Goal: Find contact information: Find contact information

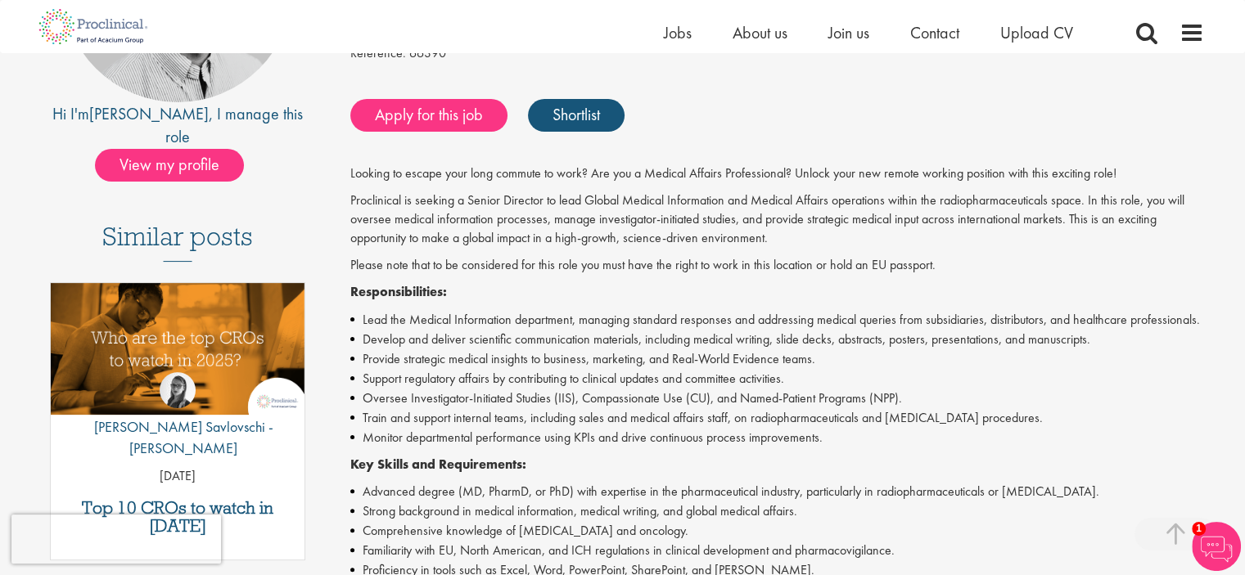
scroll to position [327, 0]
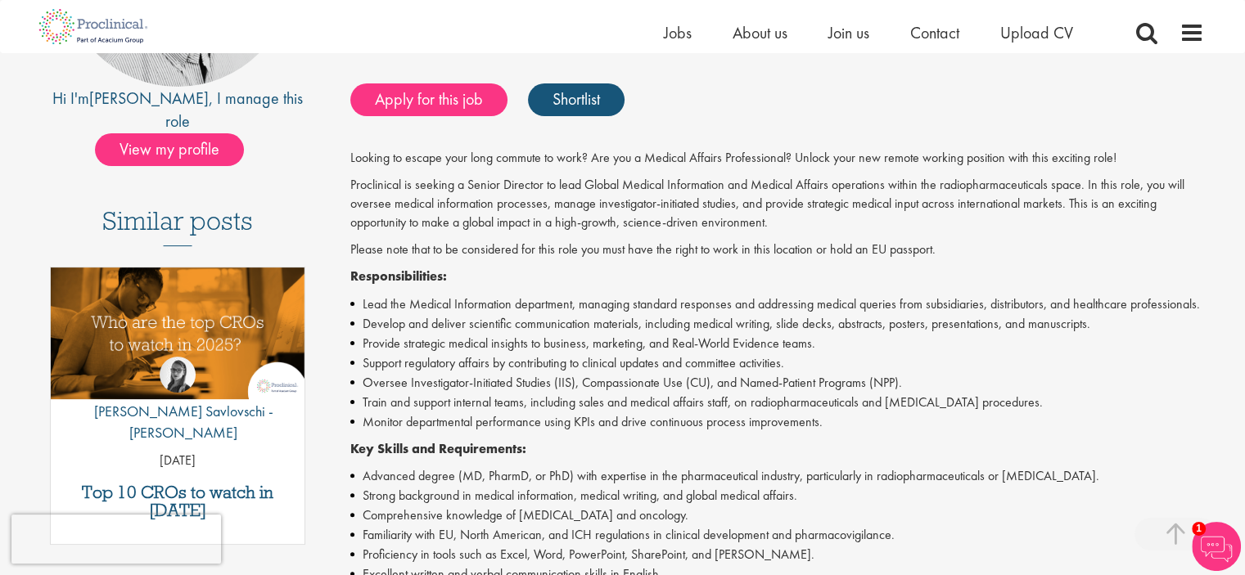
click at [1207, 539] on img at bounding box center [1216, 546] width 49 height 49
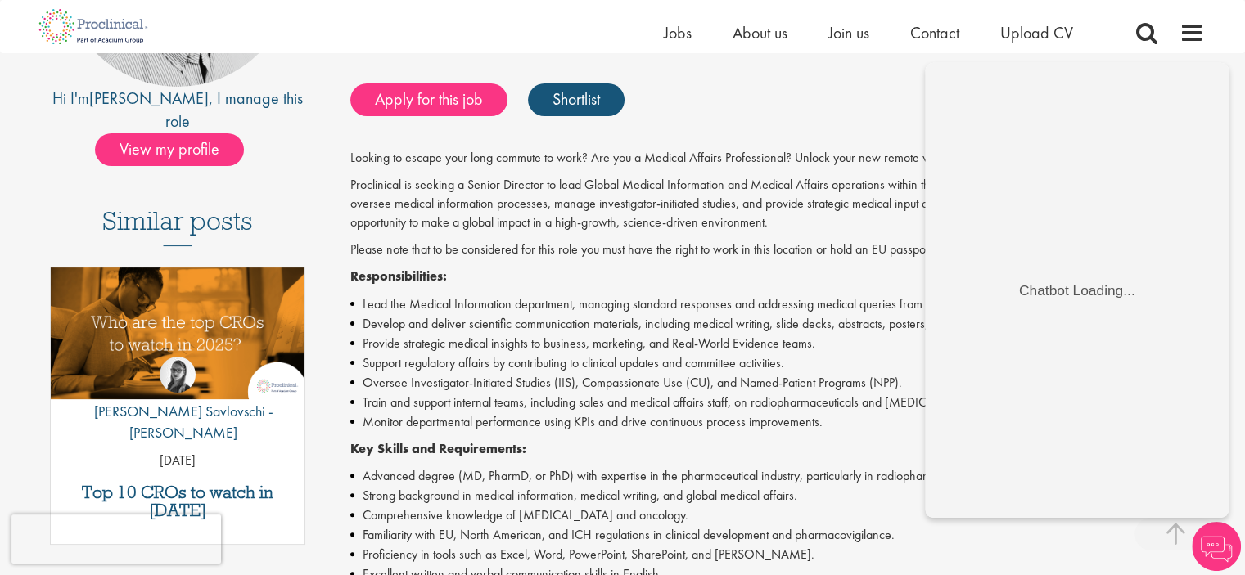
scroll to position [0, 0]
click at [809, 206] on p "Proclinical is seeking a Senior Director to lead Global Medical Information and…" at bounding box center [777, 204] width 854 height 56
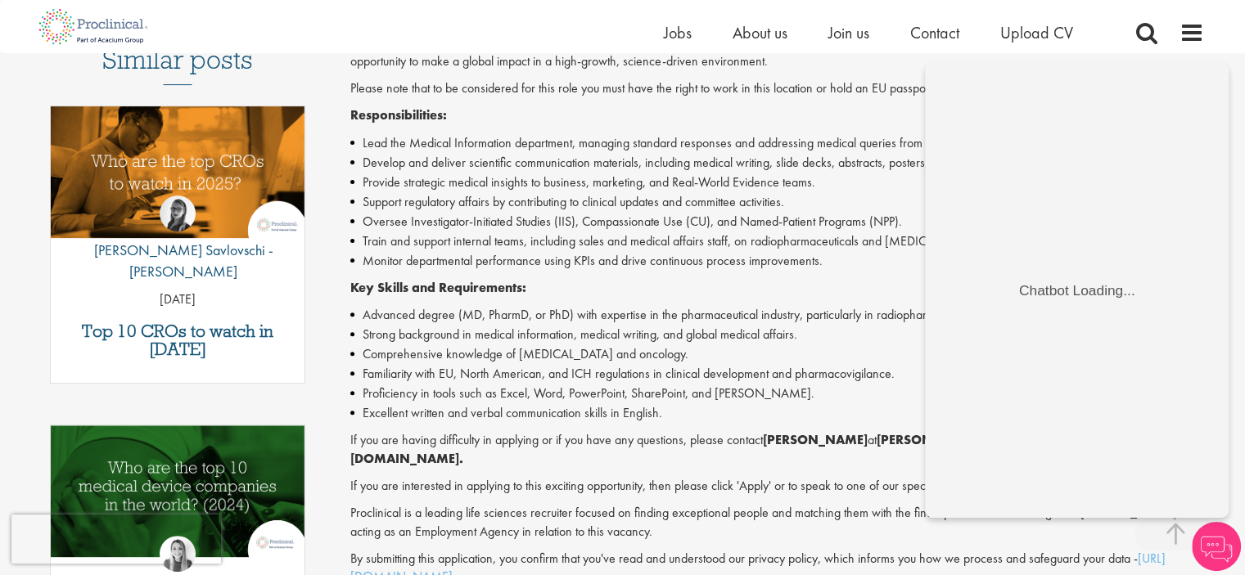
scroll to position [491, 0]
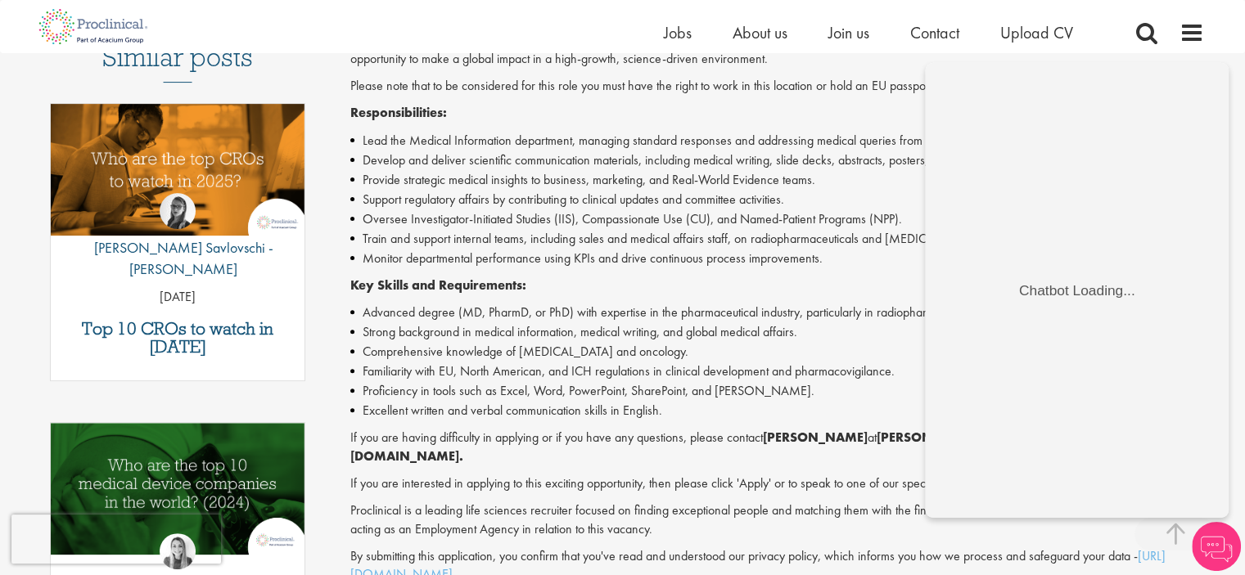
click at [792, 438] on strong "[PERSON_NAME]" at bounding box center [815, 437] width 105 height 17
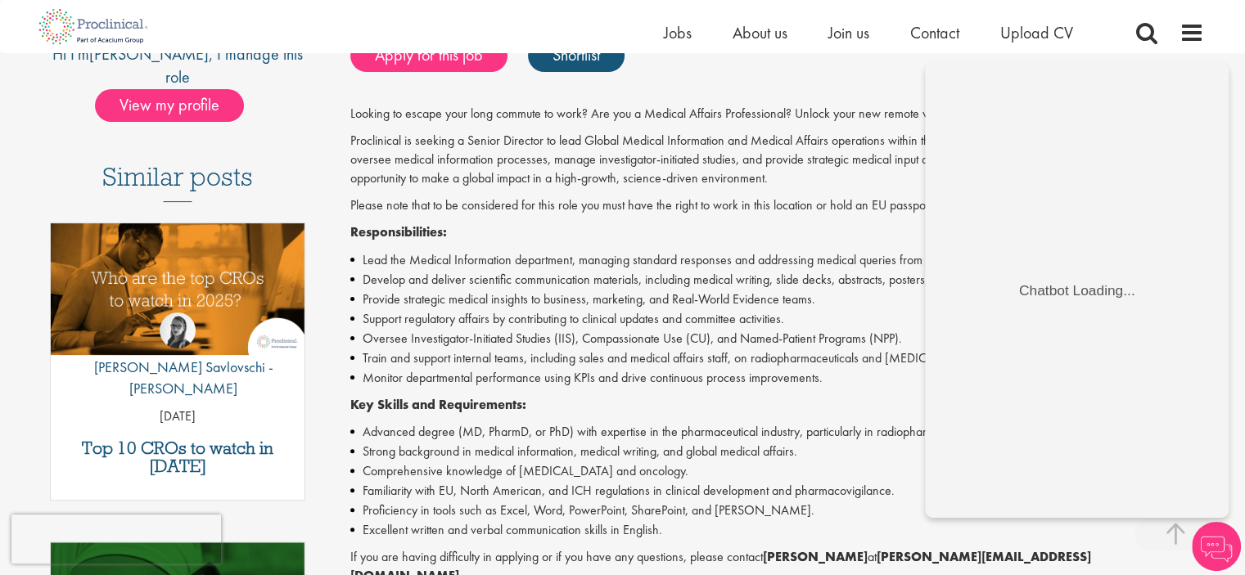
scroll to position [409, 0]
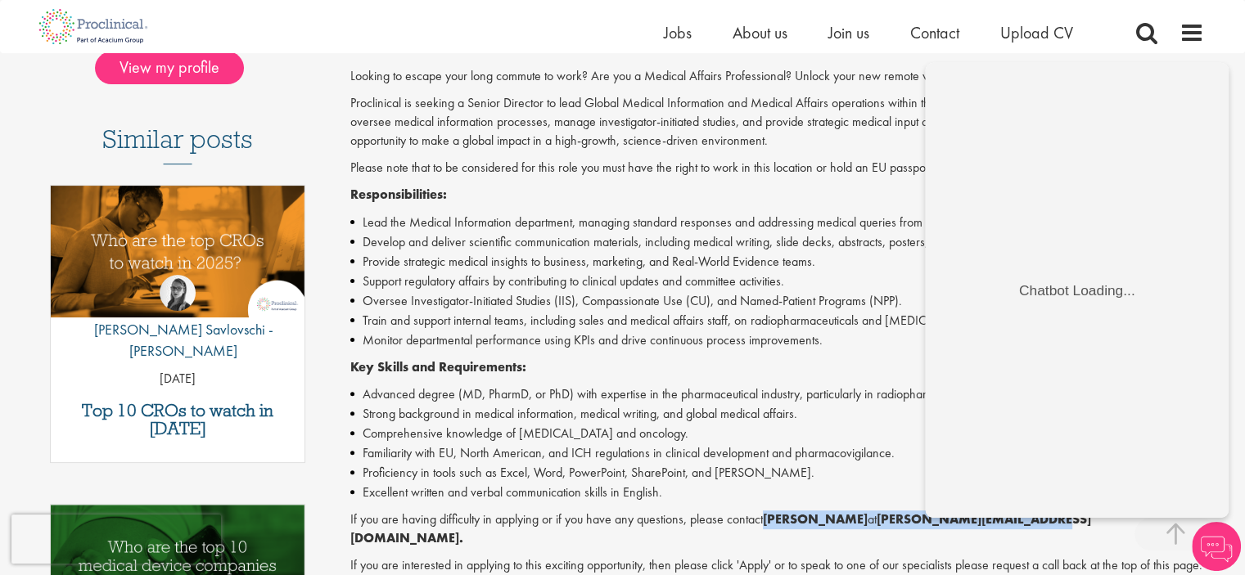
drag, startPoint x: 768, startPoint y: 523, endPoint x: 1018, endPoint y: 526, distance: 250.4
click at [1018, 526] on p "If you are having difficulty in applying or if you have any questions, please c…" at bounding box center [777, 530] width 854 height 38
copy p "[PERSON_NAME] at [PERSON_NAME][EMAIL_ADDRESS][DOMAIN_NAME]"
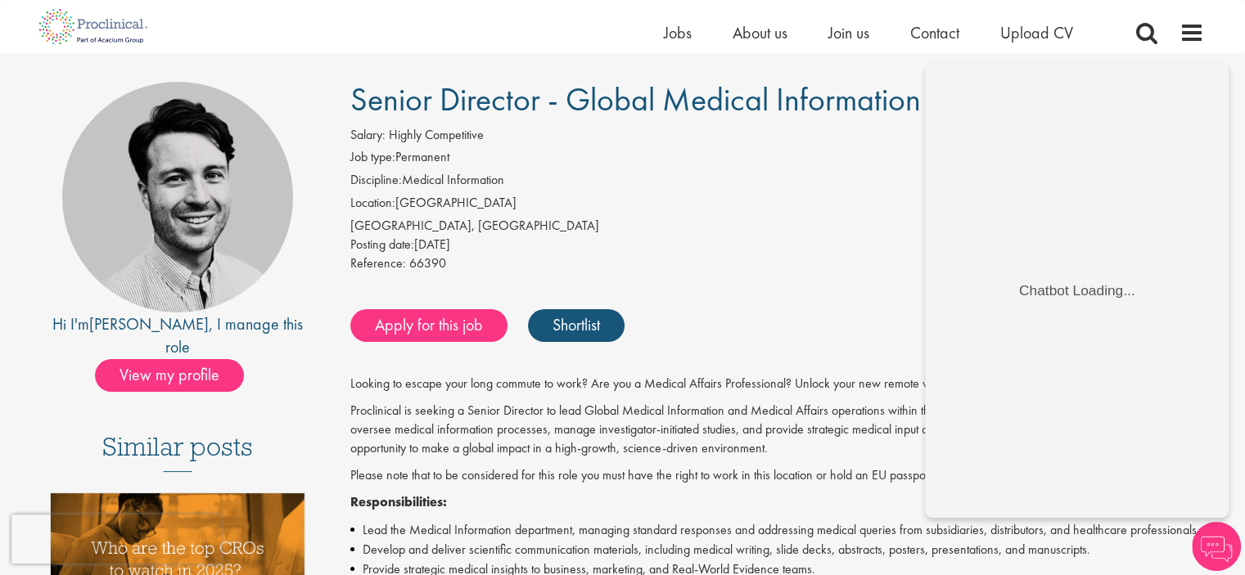
scroll to position [0, 0]
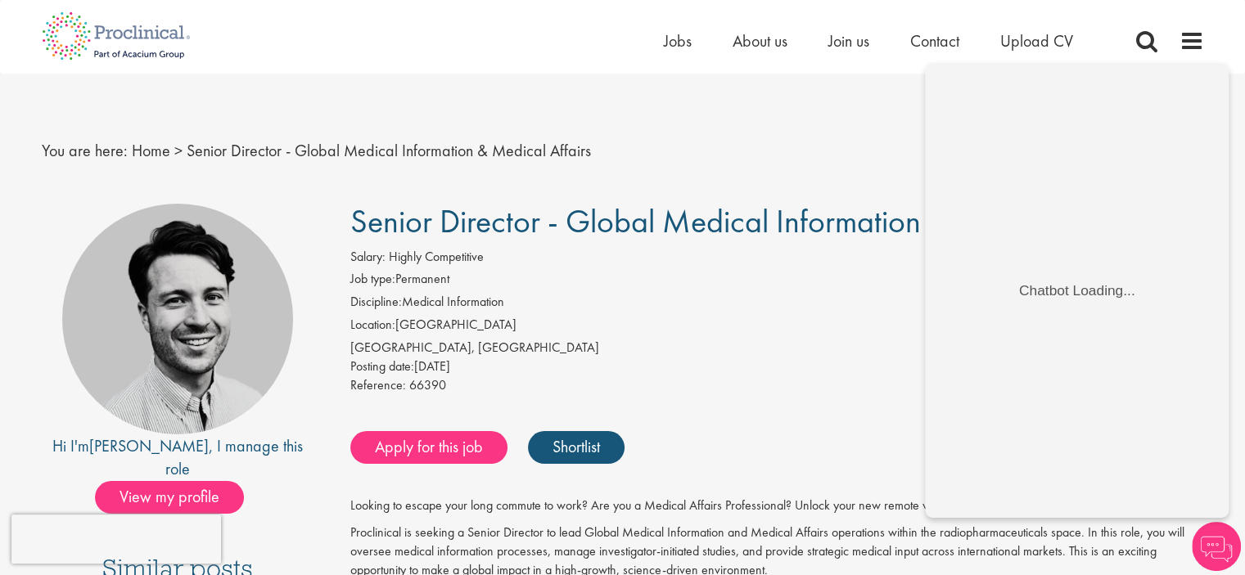
click at [885, 318] on li "Location: [GEOGRAPHIC_DATA]" at bounding box center [777, 327] width 854 height 23
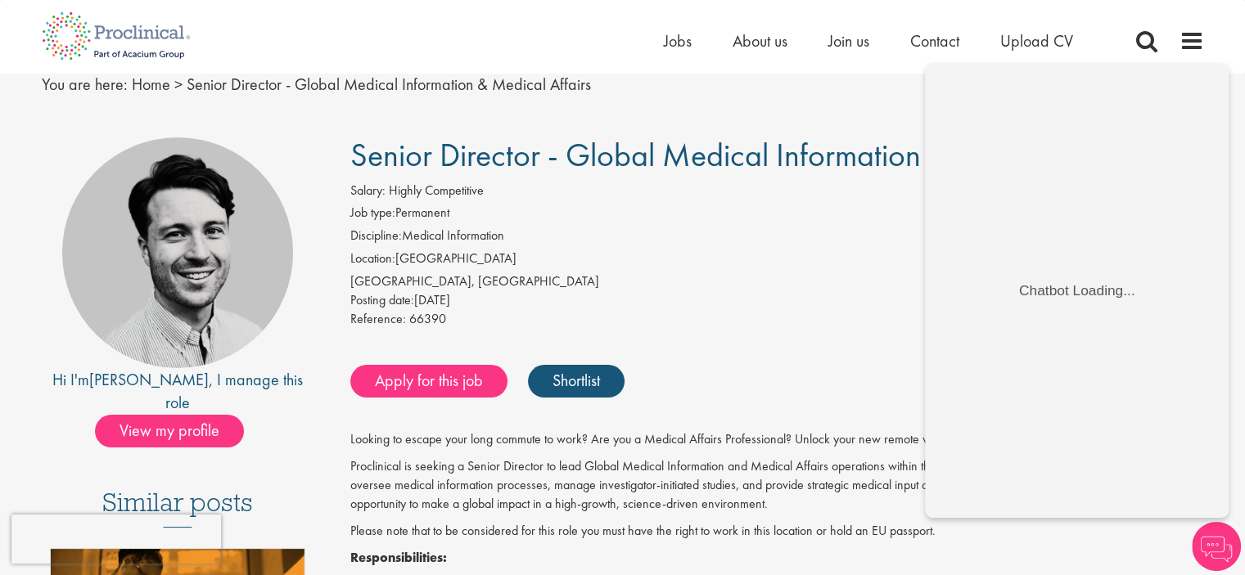
scroll to position [164, 0]
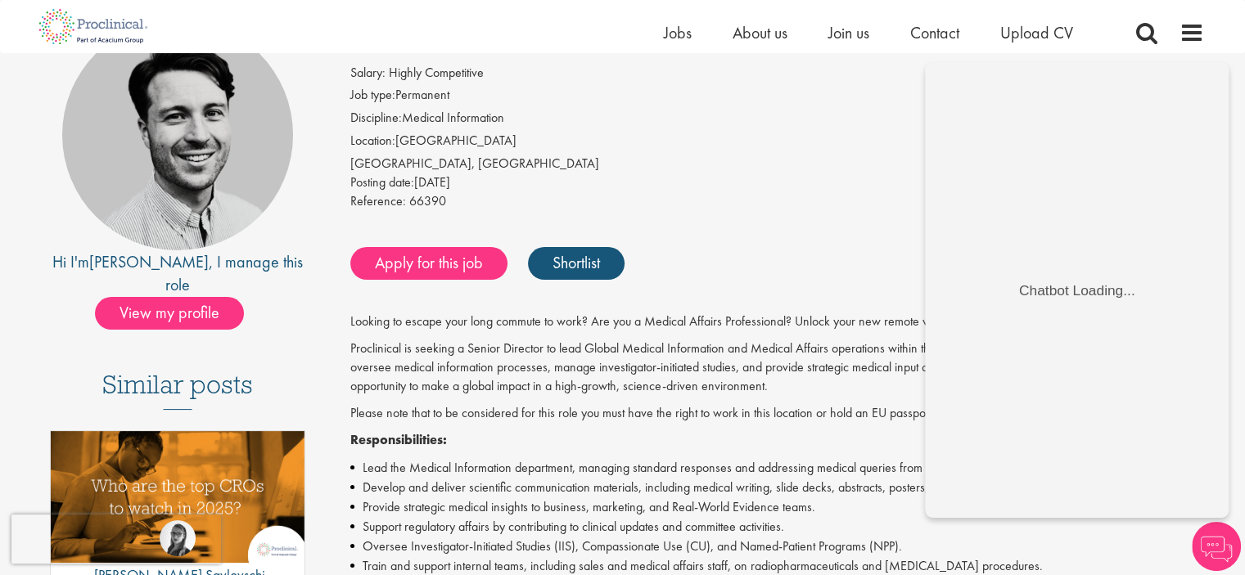
click at [1209, 549] on img at bounding box center [1216, 546] width 49 height 49
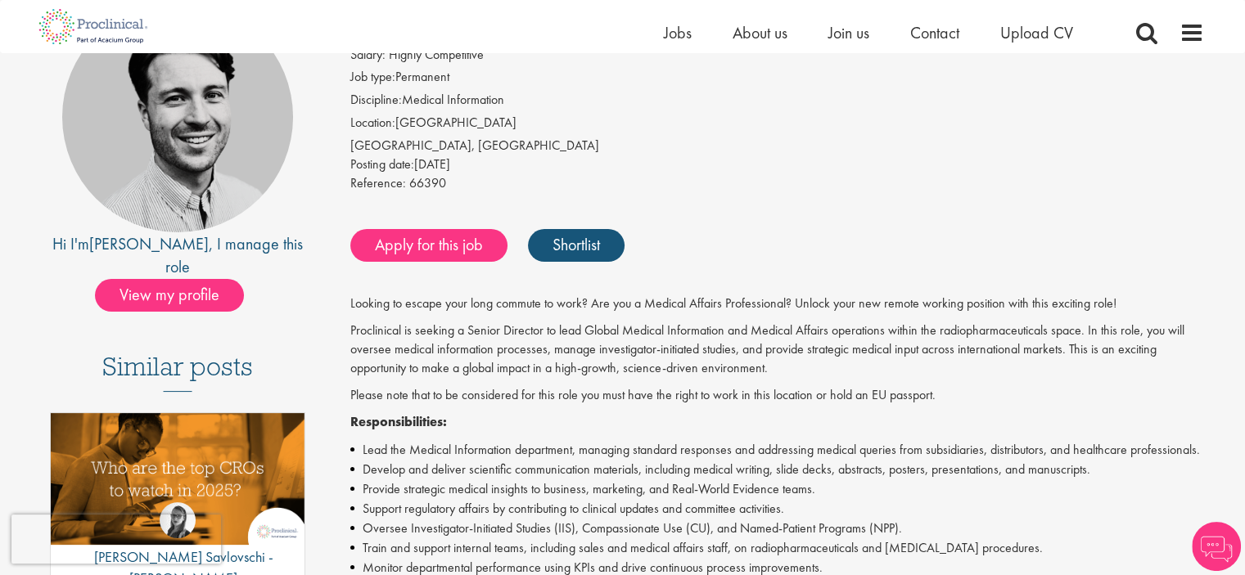
scroll to position [82, 0]
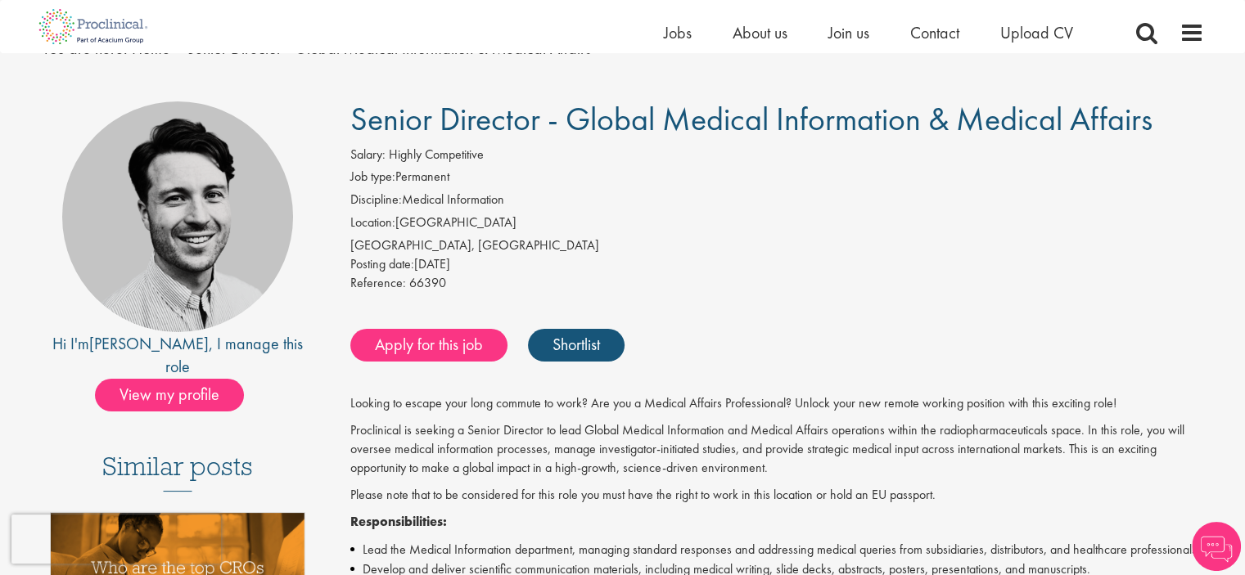
drag, startPoint x: 349, startPoint y: 115, endPoint x: 1152, endPoint y: 124, distance: 802.9
click at [1152, 124] on h1 "Senior Director - Global Medical Information & Medical Affairs" at bounding box center [777, 119] width 854 height 36
copy span "Senior Director - Global Medical Information & Medical Affairs"
drag, startPoint x: 422, startPoint y: 288, endPoint x: 331, endPoint y: 286, distance: 90.9
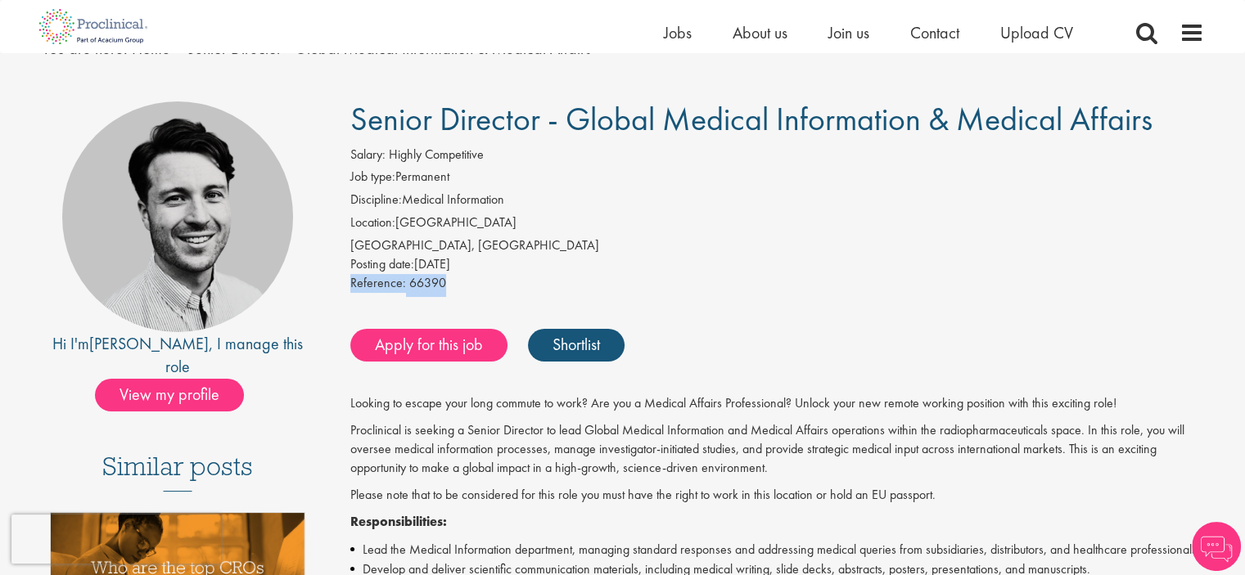
copy div "Reference: 66390"
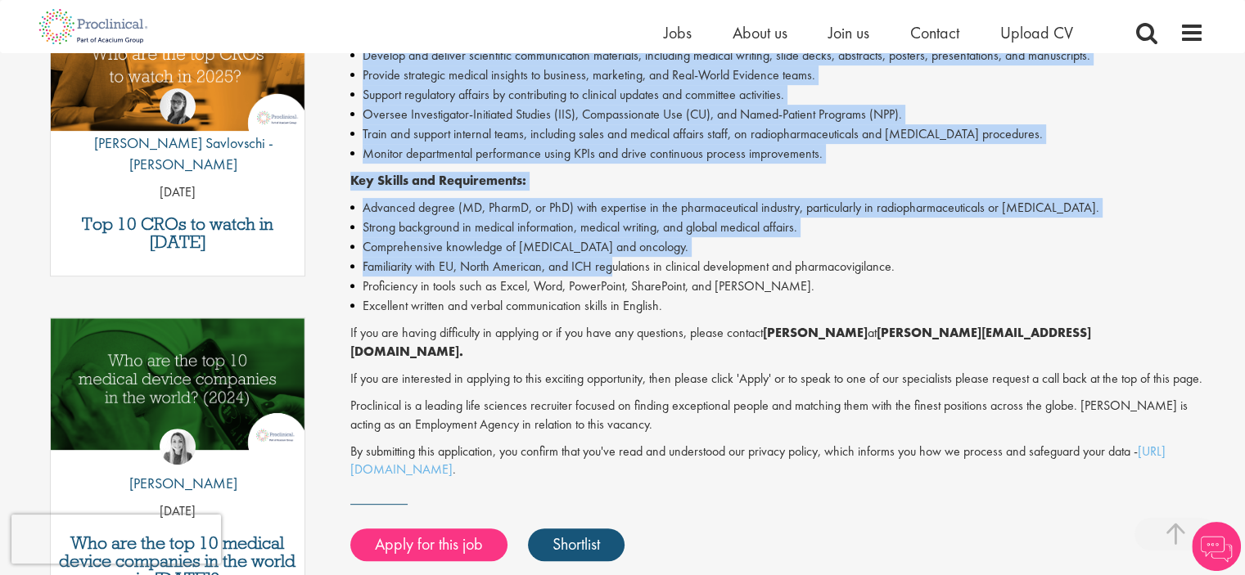
scroll to position [655, 0]
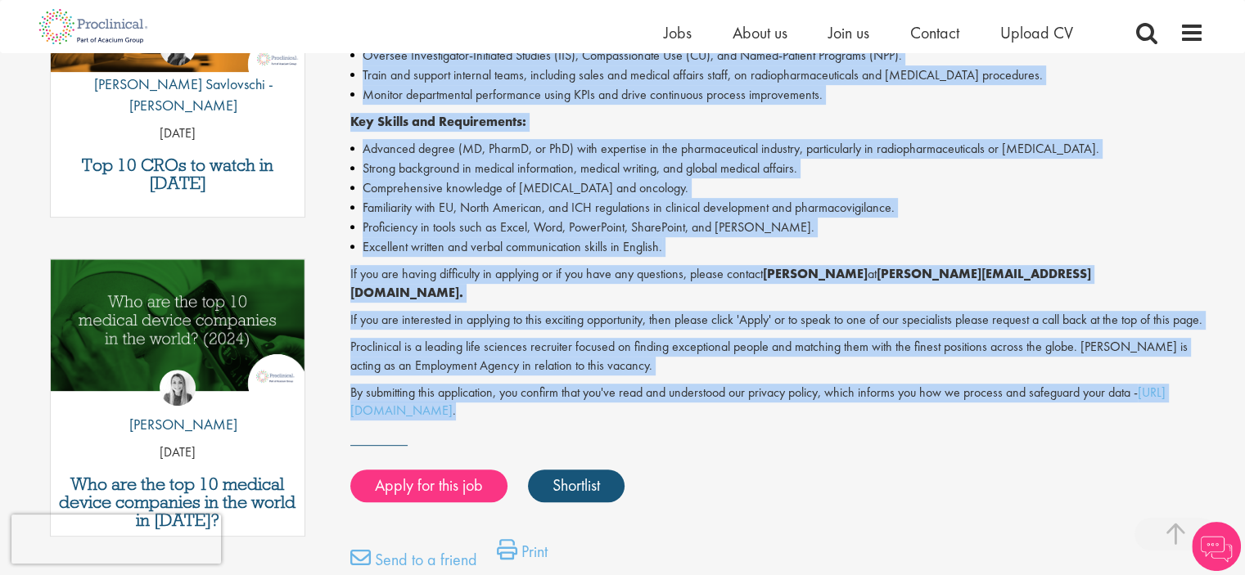
drag, startPoint x: 349, startPoint y: 115, endPoint x: 740, endPoint y: 413, distance: 491.7
click at [740, 413] on div "Senior Director - Global Medical Information & Medical Affairs Salary: Highly C…" at bounding box center [771, 87] width 890 height 1116
copy div "Loremi Dolorsit - Ametco Adipisc Elitseddoei & Tempori Utlabor Etdolo: Magnaa E…"
